Goal: Task Accomplishment & Management: Use online tool/utility

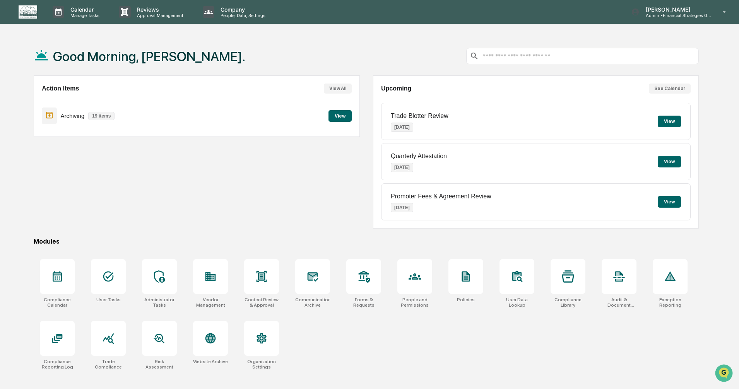
click at [343, 115] on button "View" at bounding box center [340, 116] width 23 height 12
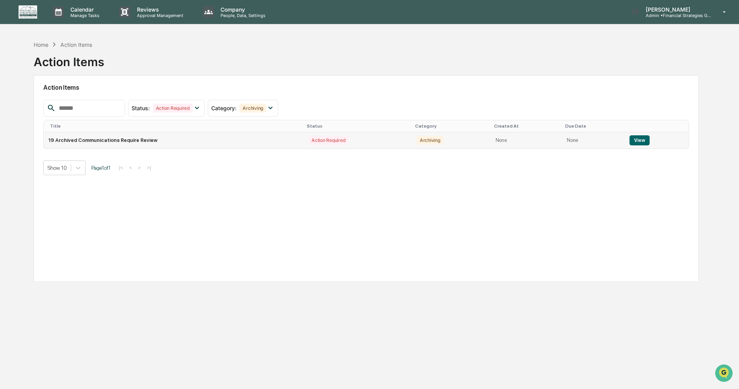
click at [634, 142] on button "View" at bounding box center [640, 140] width 20 height 10
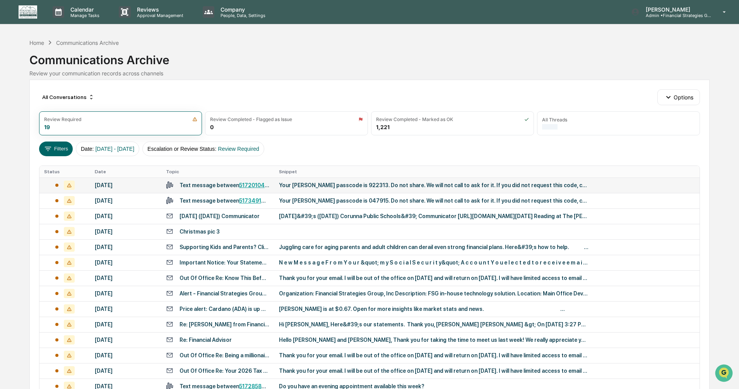
click at [320, 185] on div "Your [PERSON_NAME] passcode is 922313. Do not share. We will not call to ask fo…" at bounding box center [434, 185] width 310 height 6
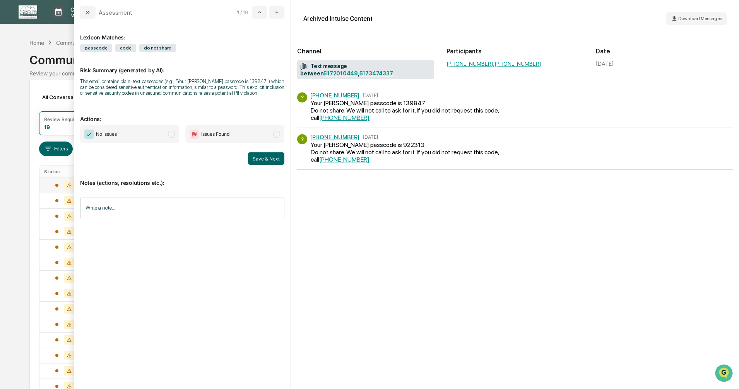
click at [171, 134] on span "modal" at bounding box center [171, 134] width 7 height 7
click at [266, 160] on button "Save & Next" at bounding box center [266, 158] width 36 height 12
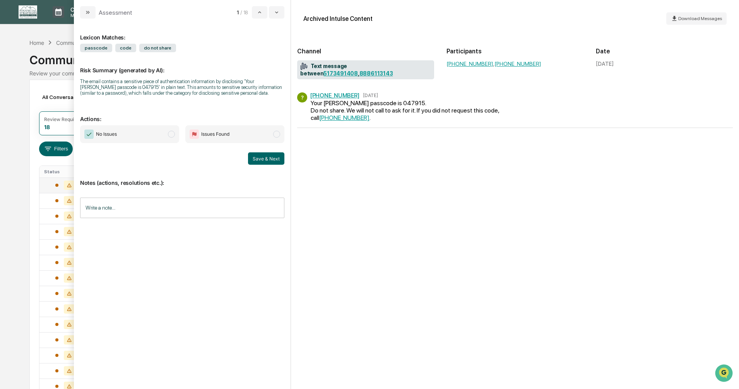
click at [171, 132] on span "modal" at bounding box center [171, 134] width 7 height 7
click at [261, 157] on button "Save & Next" at bounding box center [266, 158] width 36 height 12
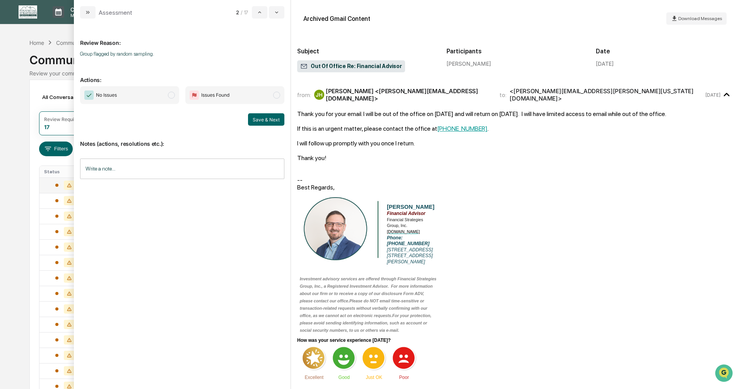
click at [170, 95] on span "modal" at bounding box center [171, 95] width 7 height 7
click at [256, 123] on button "Save & Next" at bounding box center [266, 119] width 36 height 12
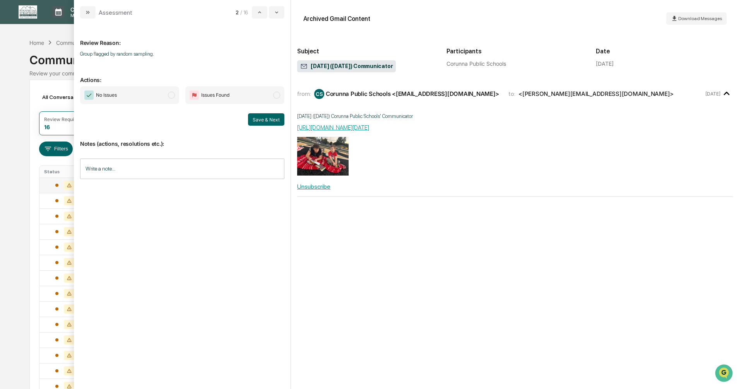
click at [171, 96] on span "modal" at bounding box center [171, 95] width 7 height 7
click at [266, 118] on button "Save & Next" at bounding box center [266, 119] width 36 height 12
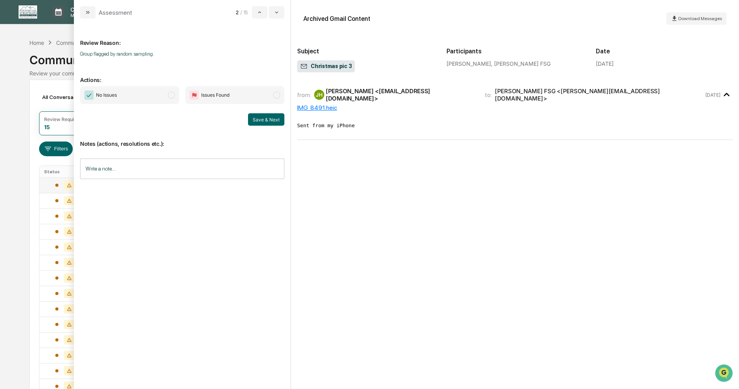
click at [170, 95] on span "modal" at bounding box center [171, 95] width 7 height 7
click at [267, 121] on button "Save & Next" at bounding box center [266, 119] width 36 height 12
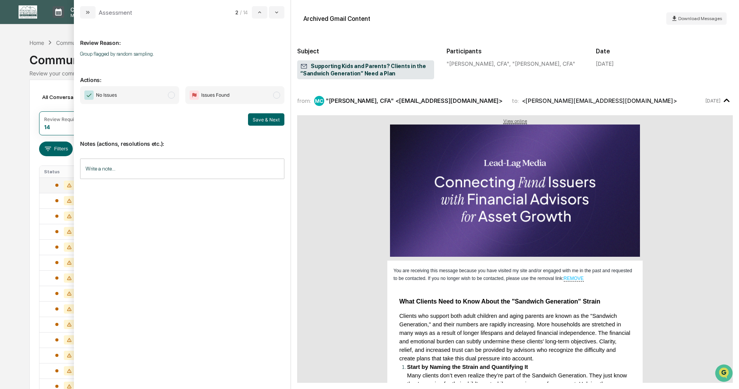
click at [169, 96] on span "modal" at bounding box center [171, 95] width 7 height 7
click at [251, 119] on button "Save & Next" at bounding box center [266, 119] width 36 height 12
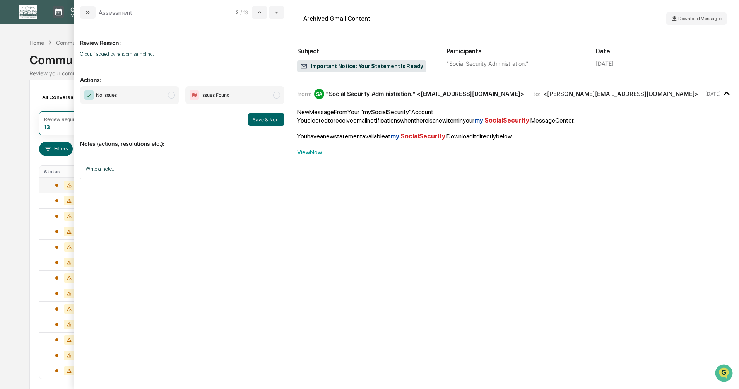
click at [172, 96] on span "modal" at bounding box center [171, 95] width 7 height 7
click at [267, 122] on button "Save & Next" at bounding box center [266, 119] width 36 height 12
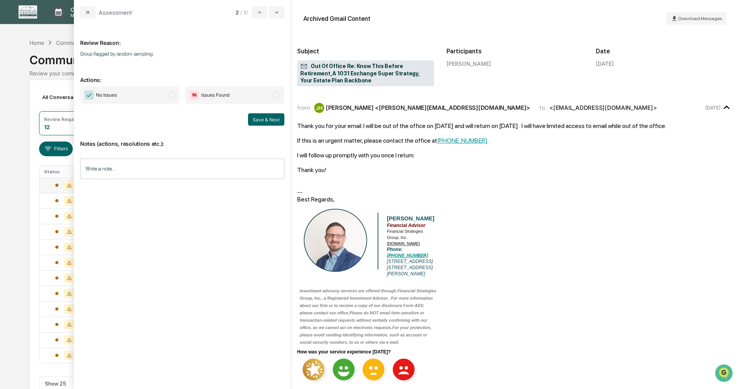
click at [171, 95] on span "modal" at bounding box center [171, 95] width 7 height 7
click at [262, 116] on button "Save & Next" at bounding box center [266, 119] width 36 height 12
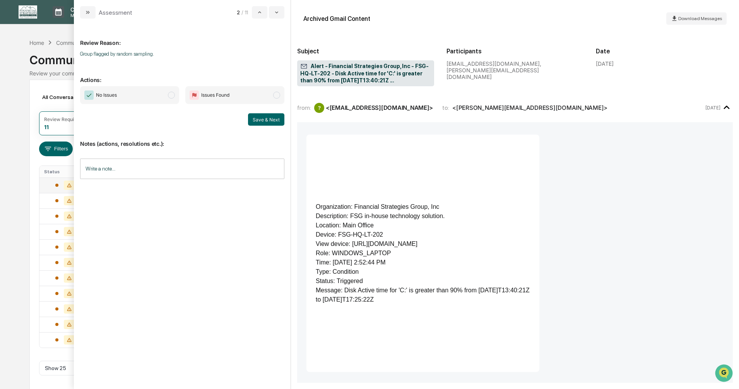
click at [172, 94] on span "modal" at bounding box center [171, 95] width 7 height 7
click at [271, 121] on button "Save & Next" at bounding box center [266, 119] width 36 height 12
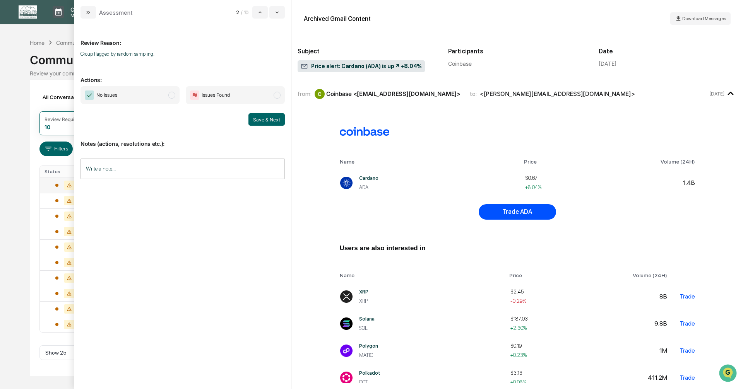
click at [173, 94] on span "modal" at bounding box center [171, 95] width 7 height 7
click at [251, 121] on button "Save & Next" at bounding box center [266, 119] width 36 height 12
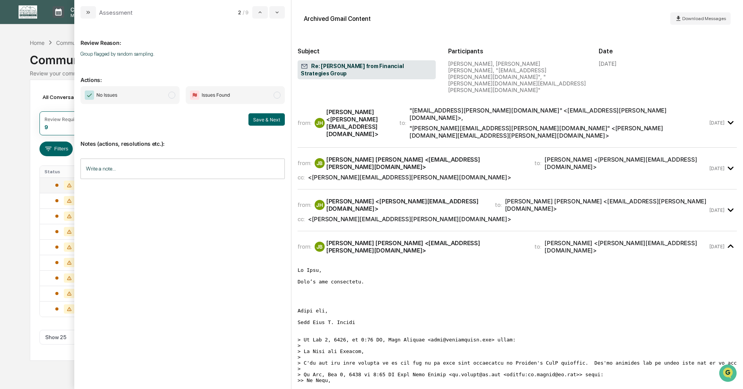
click at [172, 96] on span "modal" at bounding box center [171, 95] width 7 height 7
click at [258, 119] on button "Save & Next" at bounding box center [266, 119] width 36 height 12
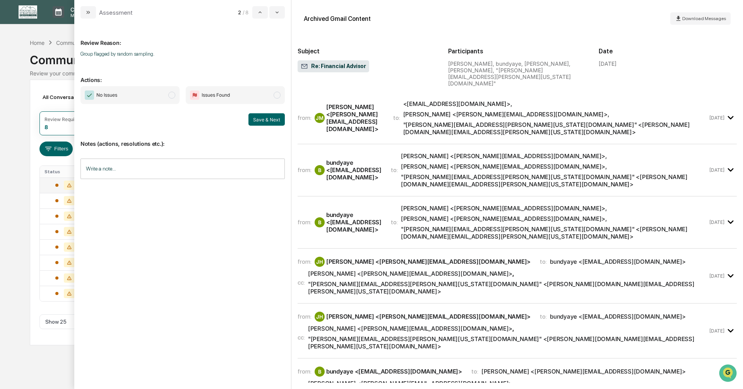
click at [172, 96] on span "modal" at bounding box center [171, 95] width 7 height 7
click at [260, 121] on button "Save & Next" at bounding box center [266, 119] width 36 height 12
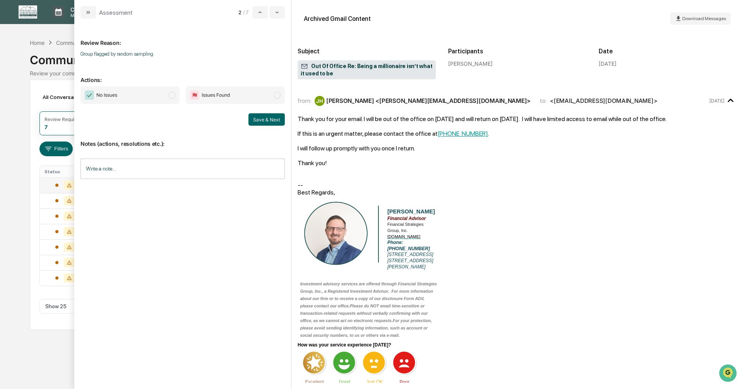
click at [170, 95] on span "modal" at bounding box center [171, 95] width 7 height 7
click at [249, 118] on button "Save & Next" at bounding box center [266, 119] width 36 height 12
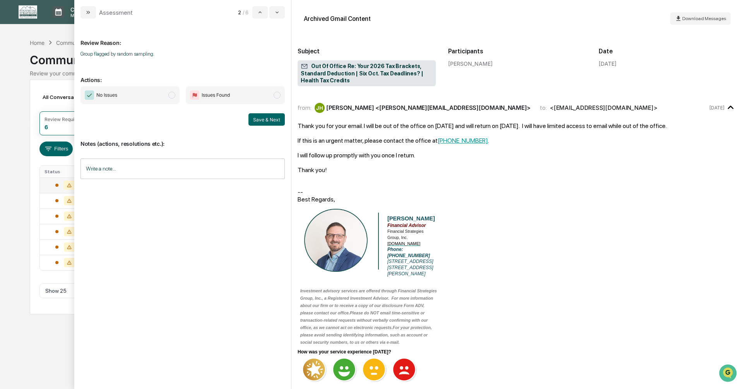
click at [171, 98] on span "modal" at bounding box center [171, 95] width 7 height 7
click at [259, 120] on button "Save & Next" at bounding box center [266, 119] width 36 height 12
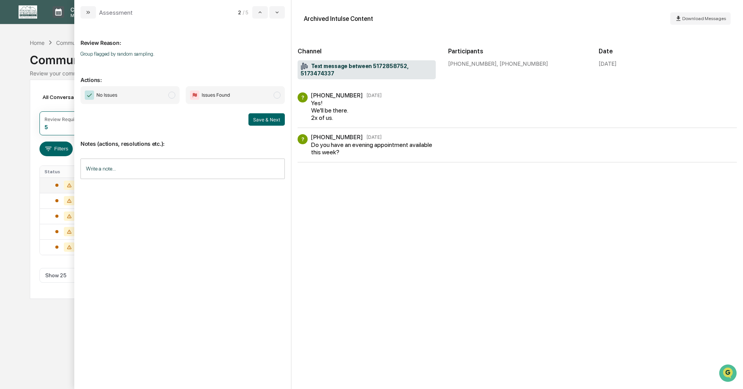
click at [171, 96] on span "modal" at bounding box center [171, 95] width 7 height 7
click at [259, 120] on button "Save & Next" at bounding box center [266, 119] width 36 height 12
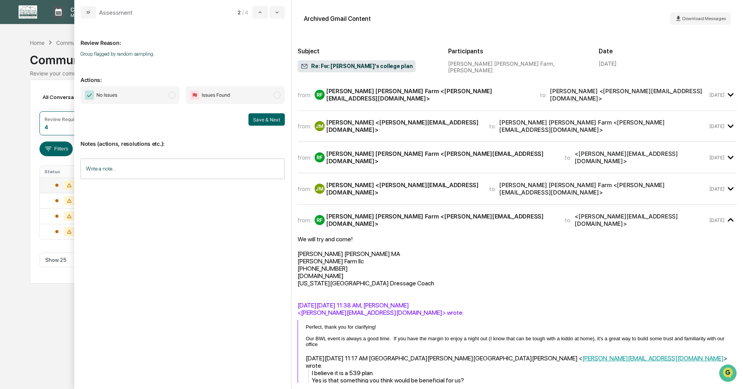
click at [171, 95] on span "modal" at bounding box center [171, 95] width 7 height 7
click at [274, 121] on button "Save & Next" at bounding box center [266, 119] width 36 height 12
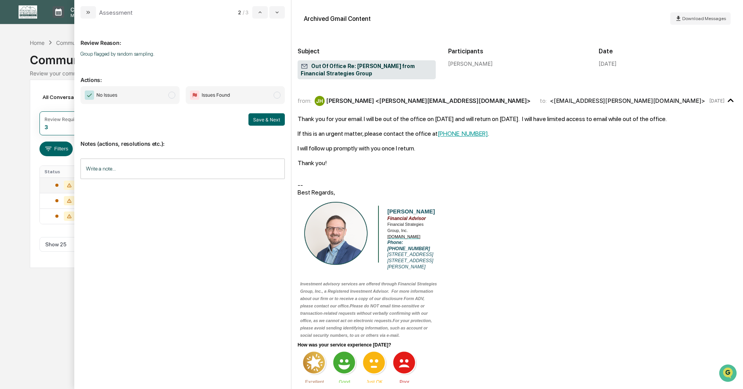
click at [169, 96] on span "modal" at bounding box center [171, 95] width 7 height 7
click at [267, 118] on button "Save & Next" at bounding box center [266, 119] width 36 height 12
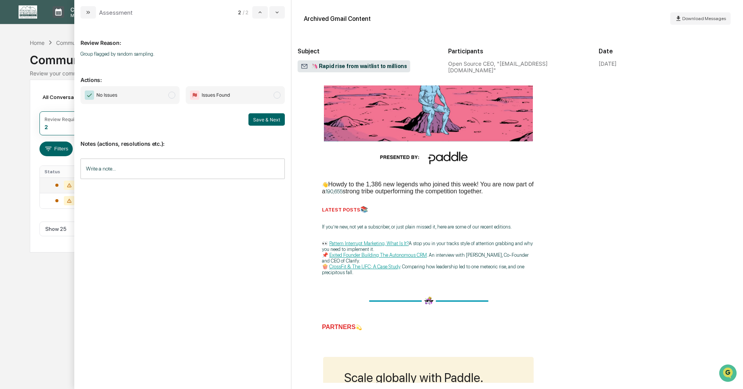
scroll to position [310, 0]
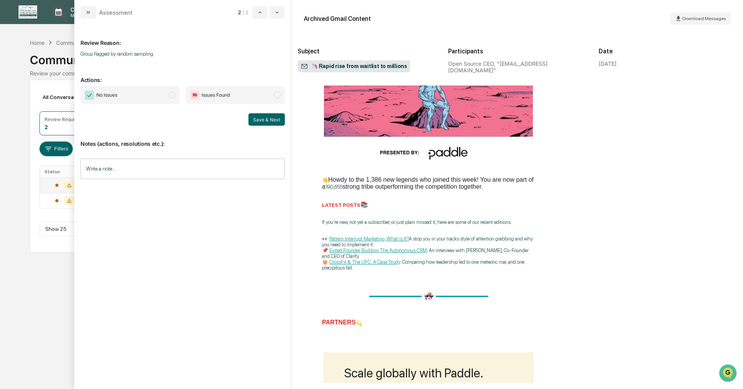
click at [171, 94] on span "modal" at bounding box center [171, 95] width 7 height 7
click at [259, 124] on button "Save & Next" at bounding box center [266, 119] width 36 height 12
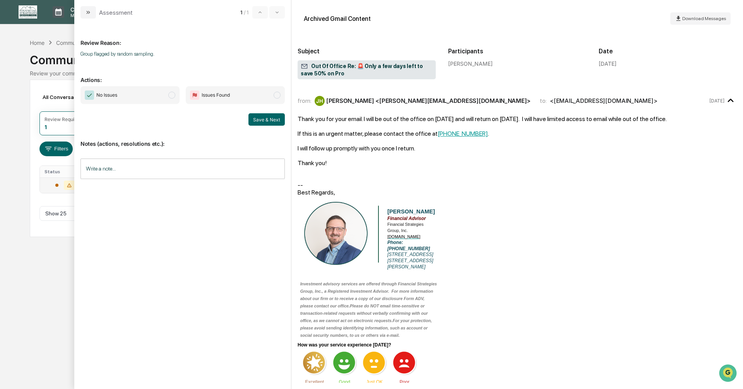
click at [171, 96] on span "modal" at bounding box center [171, 95] width 7 height 7
click at [264, 118] on button "Save & Next" at bounding box center [266, 119] width 36 height 12
